Goal: Ask a question: Seek information or help from site administrators or community

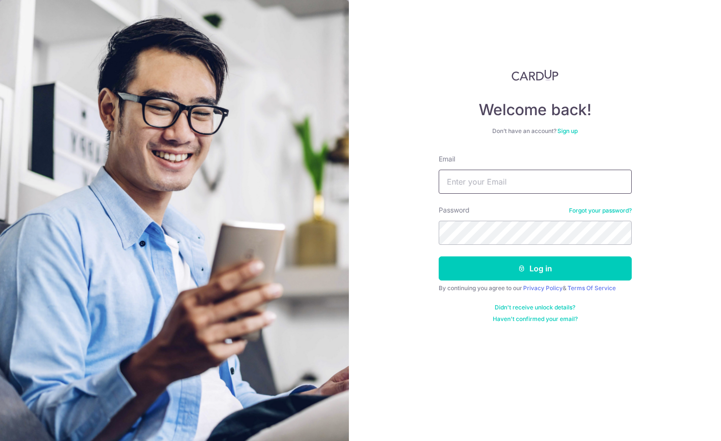
click at [585, 182] on input "Email" at bounding box center [534, 182] width 193 height 24
click at [546, 181] on input "Email" at bounding box center [534, 182] width 193 height 24
type input "sachin.ma@gmail.com"
click at [438, 257] on button "Log in" at bounding box center [534, 269] width 193 height 24
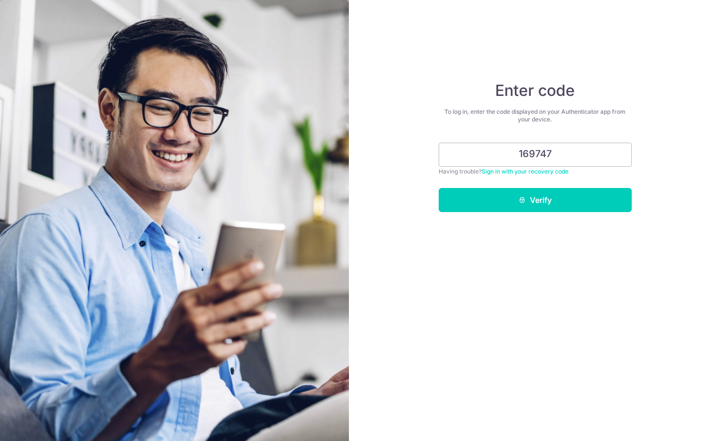
type input "169747"
click at [438, 188] on button "Verify" at bounding box center [534, 200] width 193 height 24
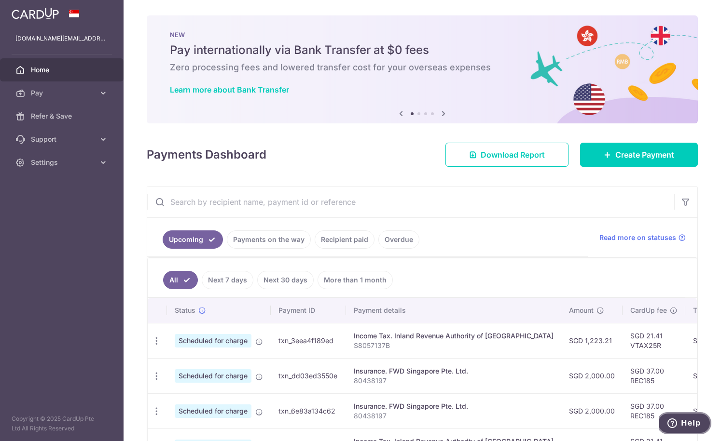
drag, startPoint x: 689, startPoint y: 428, endPoint x: 685, endPoint y: 424, distance: 5.5
click at [689, 428] on button "Help" at bounding box center [683, 423] width 55 height 22
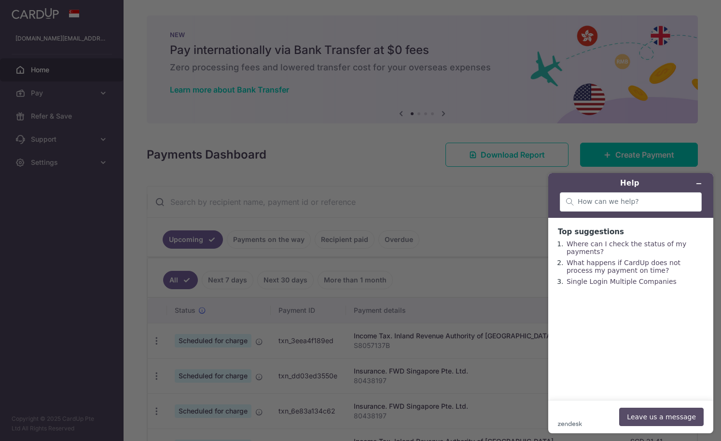
click at [672, 422] on button "Leave us a message" at bounding box center [661, 417] width 84 height 18
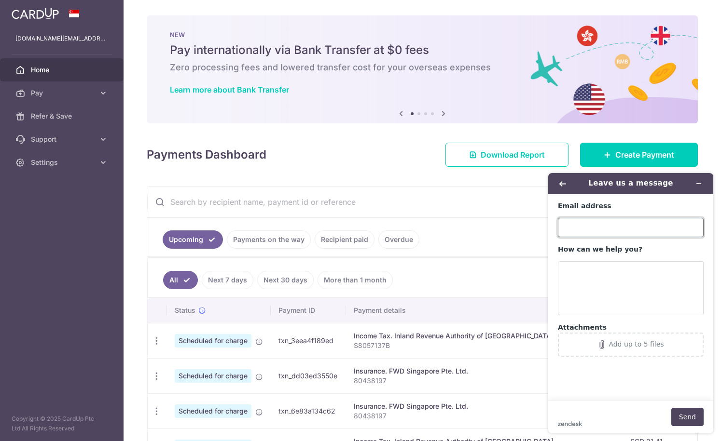
click at [658, 228] on input "Email address" at bounding box center [631, 227] width 146 height 19
type input "sachin.ma@gmail.com"
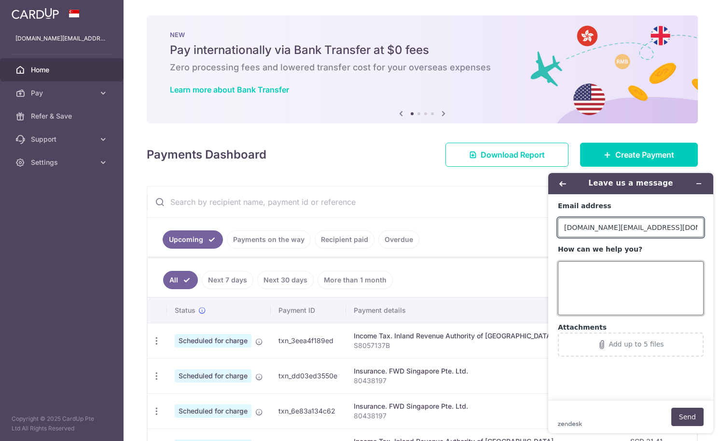
click at [644, 276] on textarea "How can we help you?" at bounding box center [631, 288] width 146 height 54
click at [617, 290] on textarea "How can we help you?" at bounding box center [631, 288] width 146 height 54
paste textarea "1) Why can't I apply this bonus promo code for my existing unique recurring pay…"
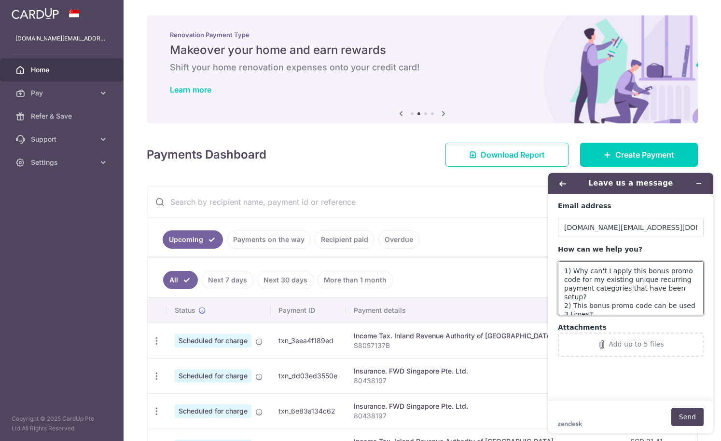
click at [601, 269] on textarea "1) Why can't I apply this bonus promo code for my existing unique recurring pay…" at bounding box center [631, 288] width 146 height 54
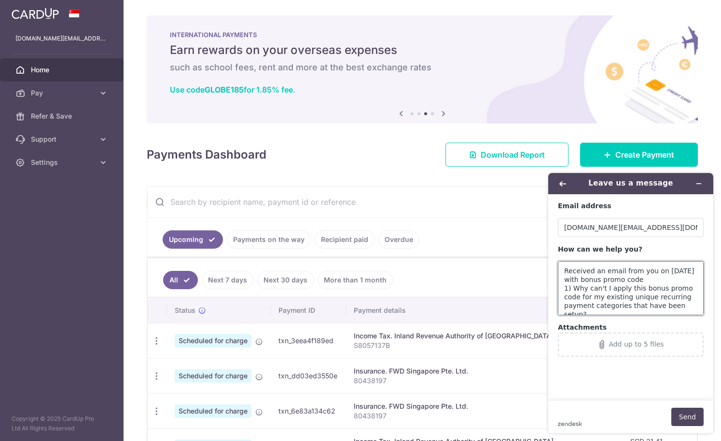
paste textarea "3NEWR5"
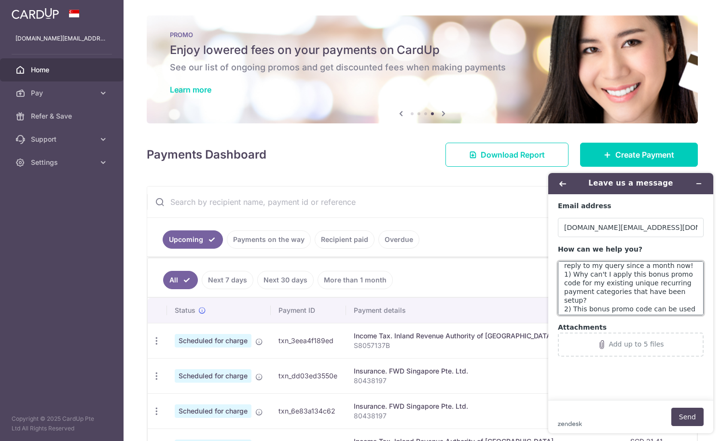
scroll to position [35, 0]
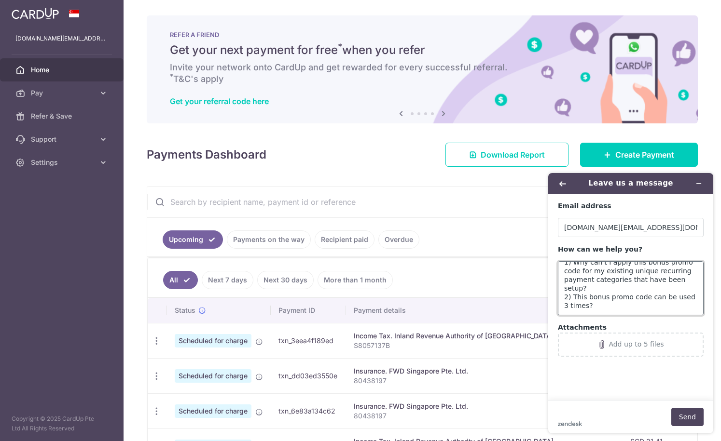
click at [650, 305] on textarea "Received an email from you on 07 Aug 2025 with bonus promo code 3NEWR5. No repl…" at bounding box center [631, 288] width 146 height 54
click at [690, 289] on textarea "Received an email from you on 07 Aug 2025 with bonus promo code 3NEWR5. No repl…" at bounding box center [631, 288] width 146 height 54
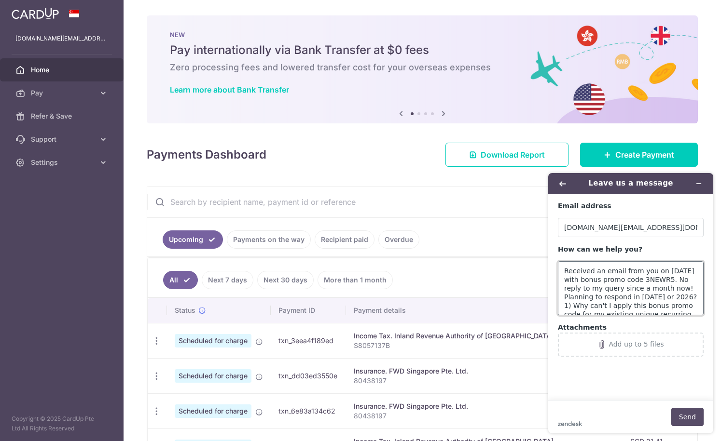
type textarea "Received an email from you on 07 Aug 2025 with bonus promo code 3NEWR5. No repl…"
click at [681, 421] on button "Send" at bounding box center [687, 417] width 32 height 18
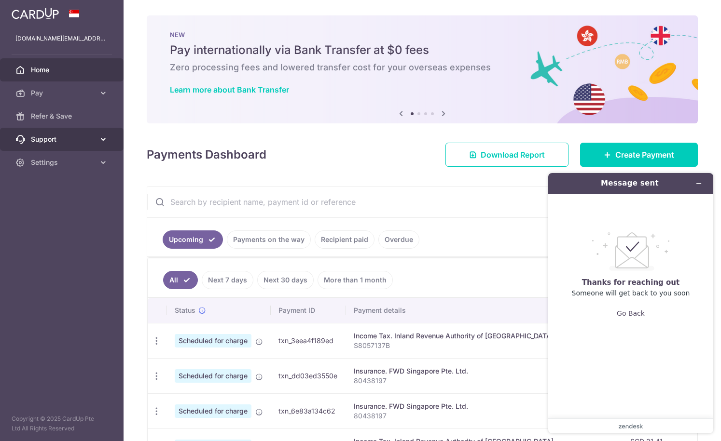
click at [55, 139] on span "Support" at bounding box center [63, 140] width 64 height 10
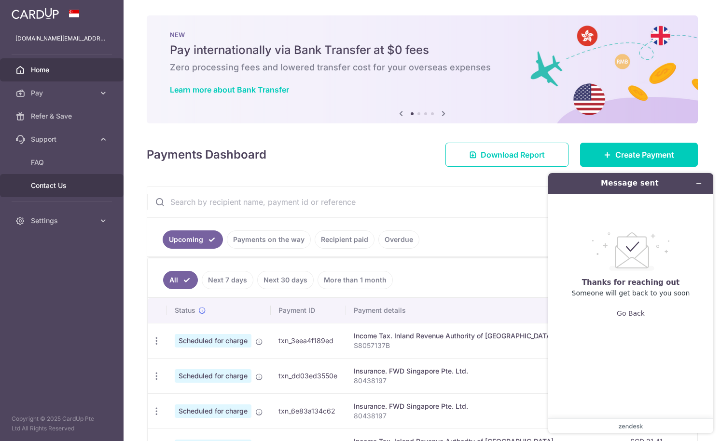
click at [57, 180] on link "Contact Us" at bounding box center [61, 185] width 123 height 23
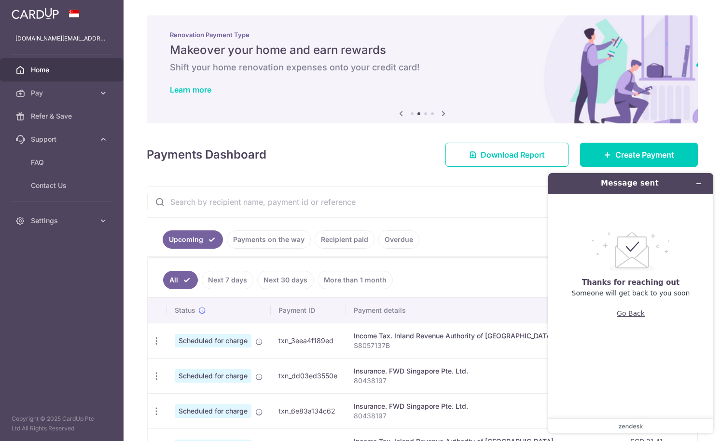
click at [637, 312] on button "Go Back" at bounding box center [630, 313] width 28 height 18
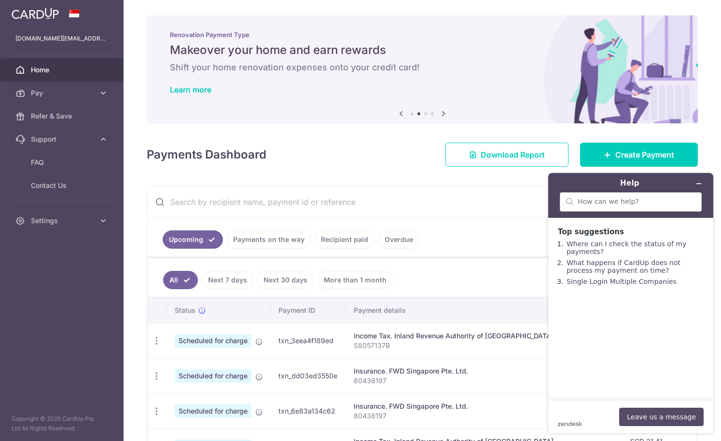
click at [660, 417] on button "Leave us a message" at bounding box center [661, 417] width 84 height 18
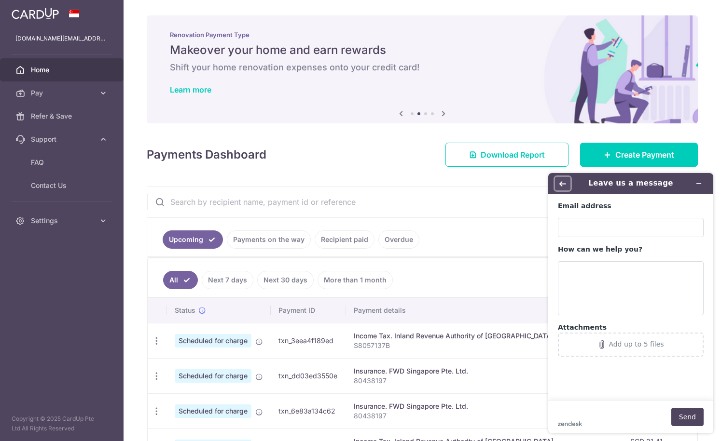
click at [564, 186] on icon "Back" at bounding box center [562, 183] width 7 height 7
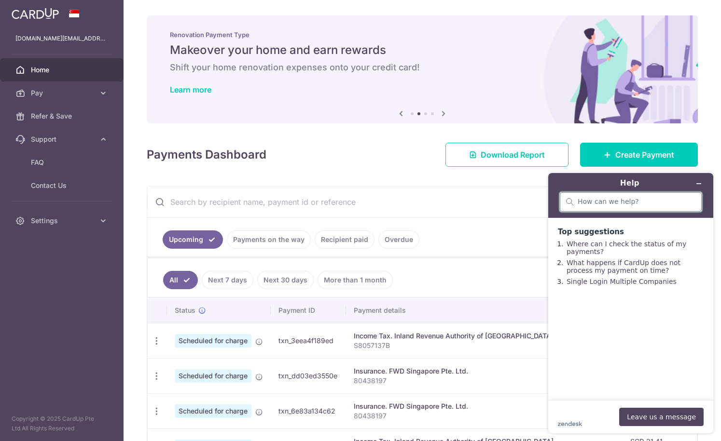
click at [613, 203] on input "search" at bounding box center [636, 202] width 118 height 9
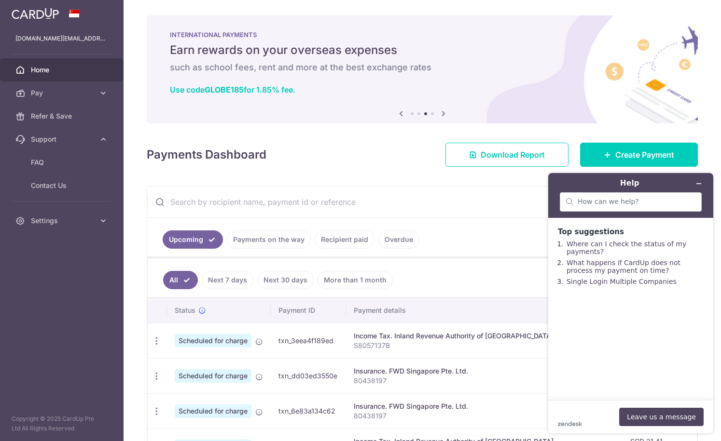
click at [64, 292] on aside "sachin.ma@gmail.com Home Pay Payments Recipients Cards Refer & Save Support FAQ…" at bounding box center [61, 220] width 123 height 441
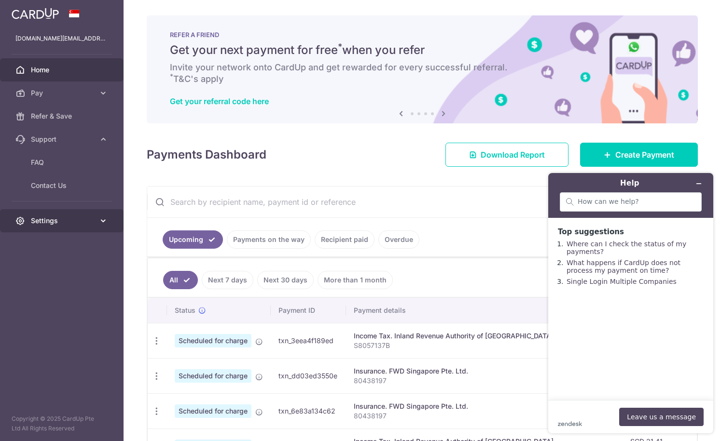
click at [75, 223] on span "Settings" at bounding box center [63, 221] width 64 height 10
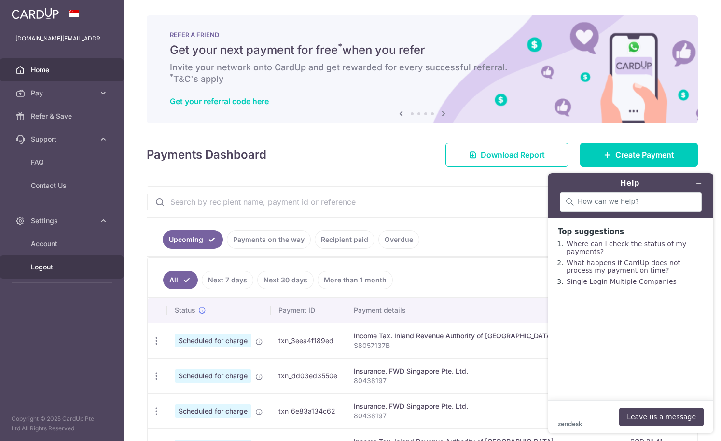
click at [48, 266] on span "Logout" at bounding box center [63, 267] width 64 height 10
